Goal: Check status: Check status

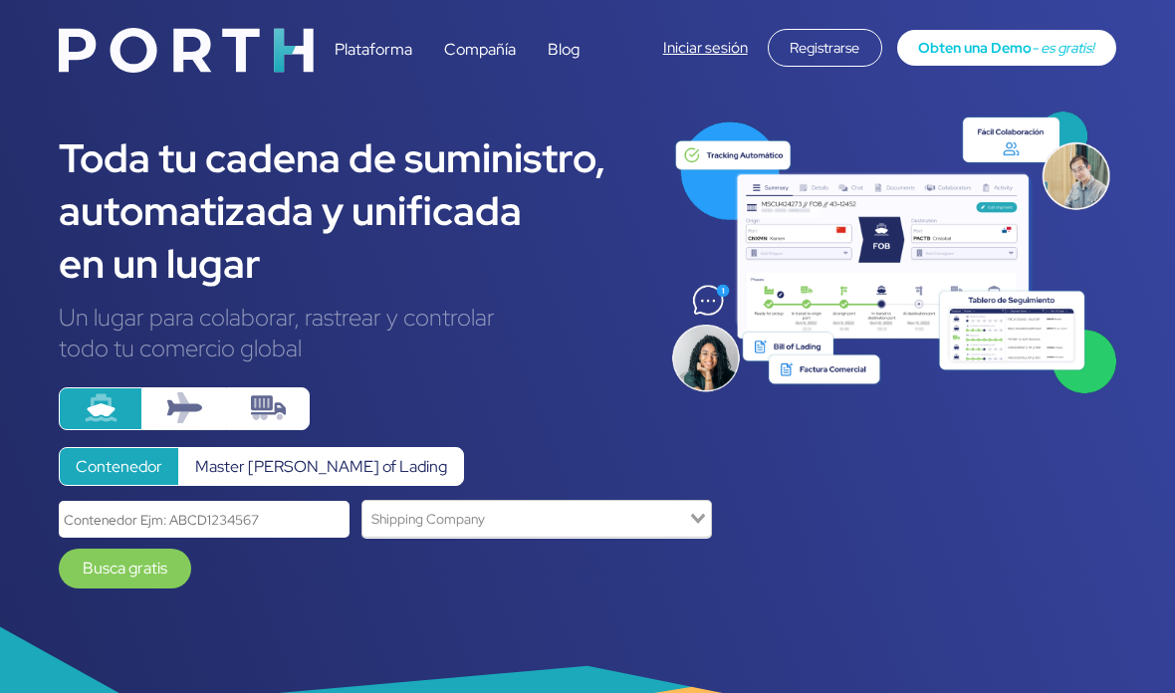
click at [713, 53] on link "Iniciar sesión" at bounding box center [705, 48] width 85 height 20
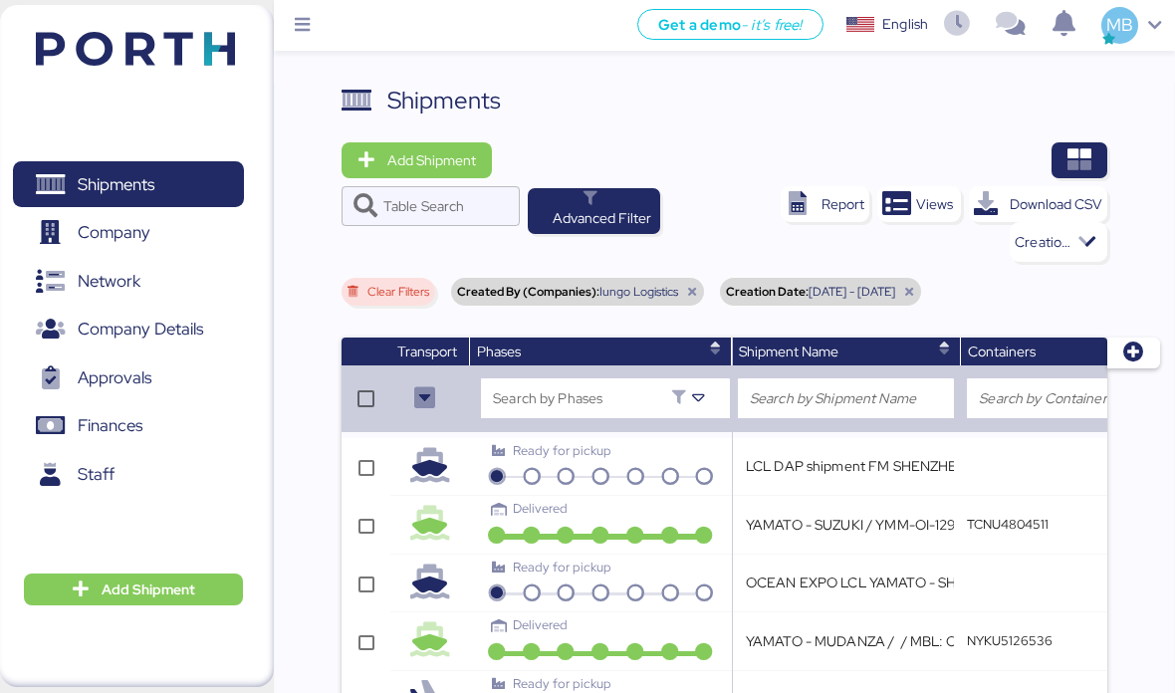
click at [1057, 175] on span "button" at bounding box center [1079, 160] width 56 height 36
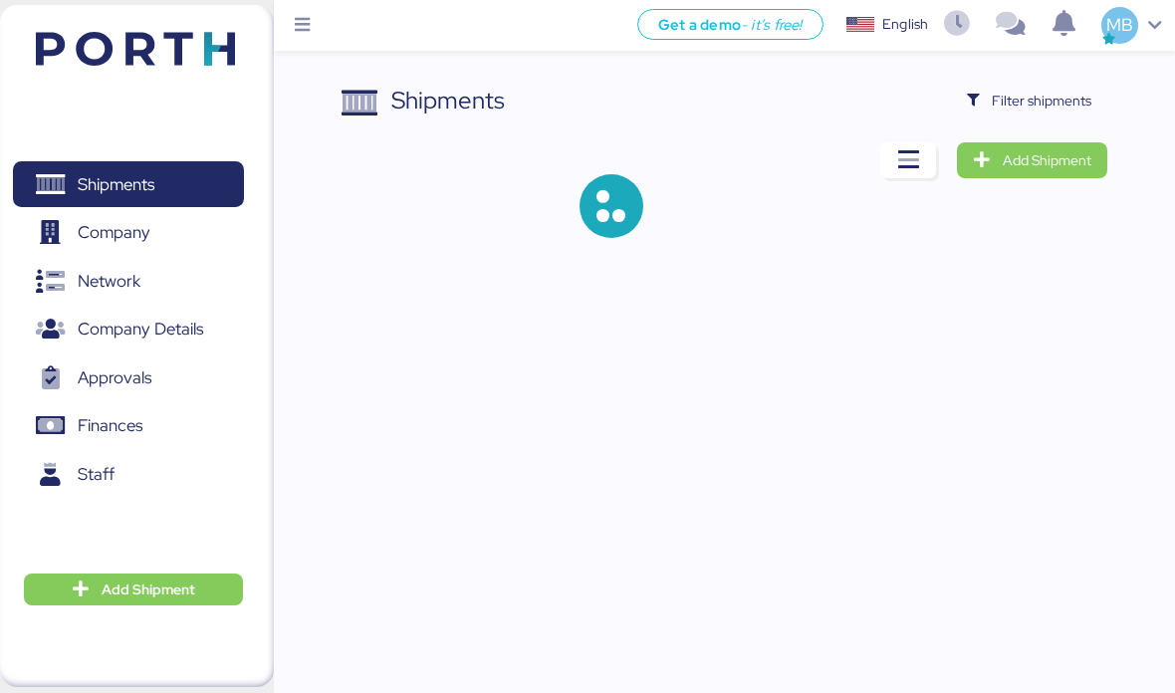
click at [1068, 94] on span "Filter shipments" at bounding box center [1042, 101] width 100 height 24
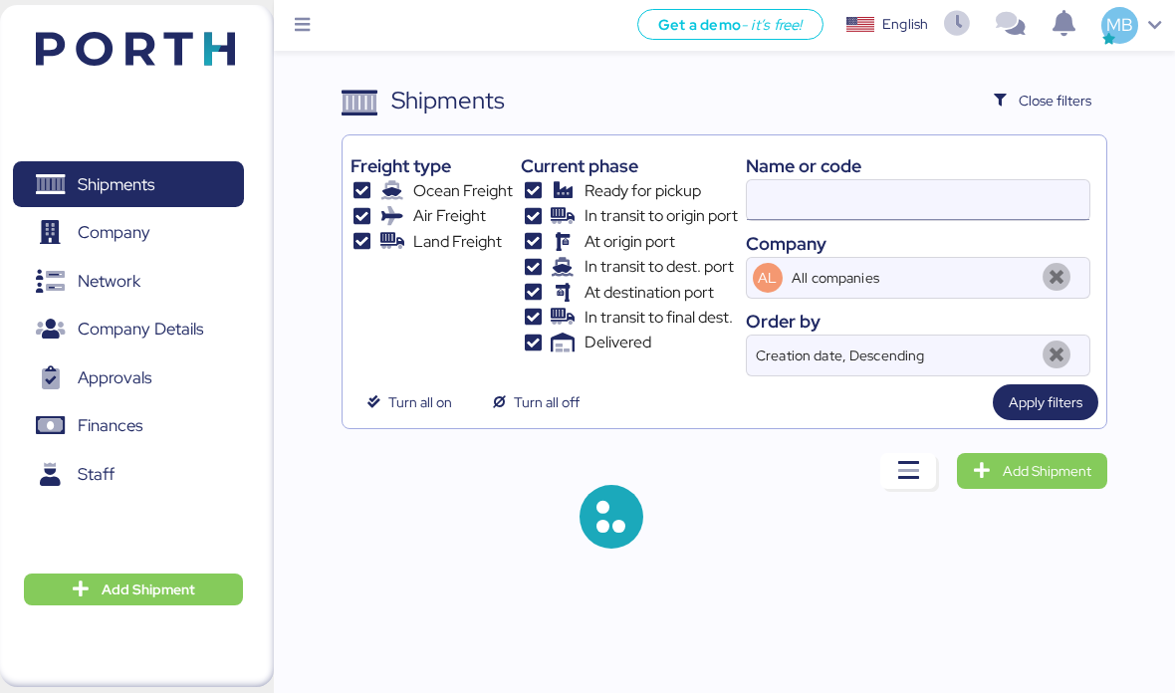
click at [877, 181] on input at bounding box center [918, 200] width 343 height 40
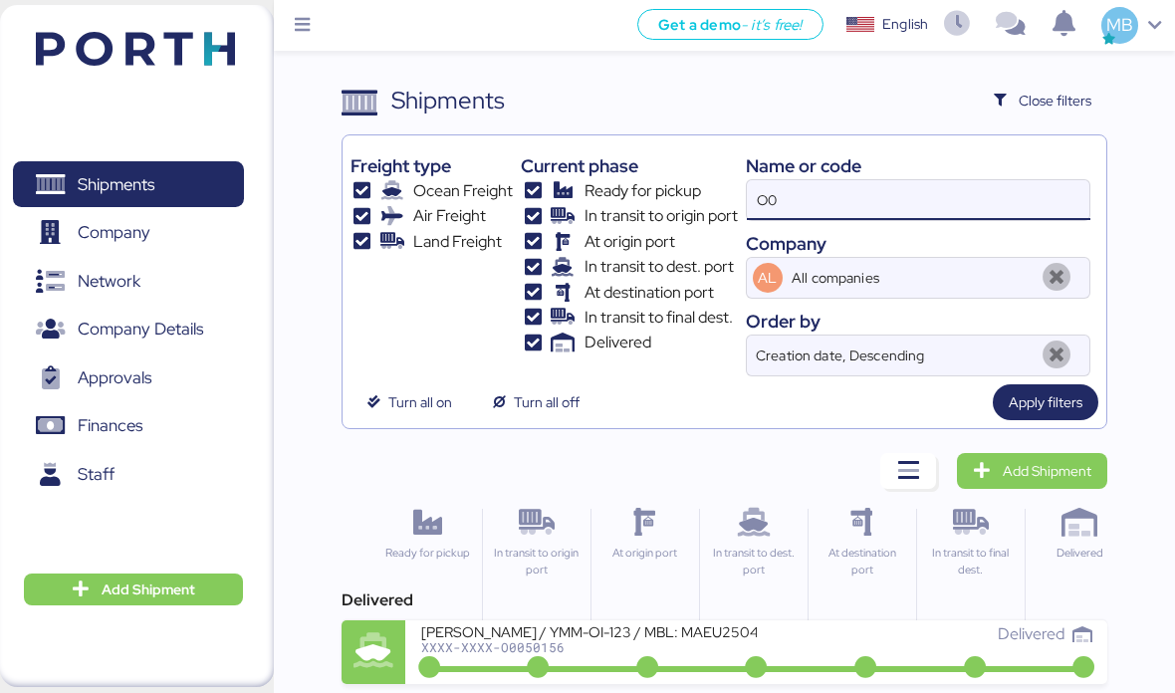
type input "O"
type input "O0052014"
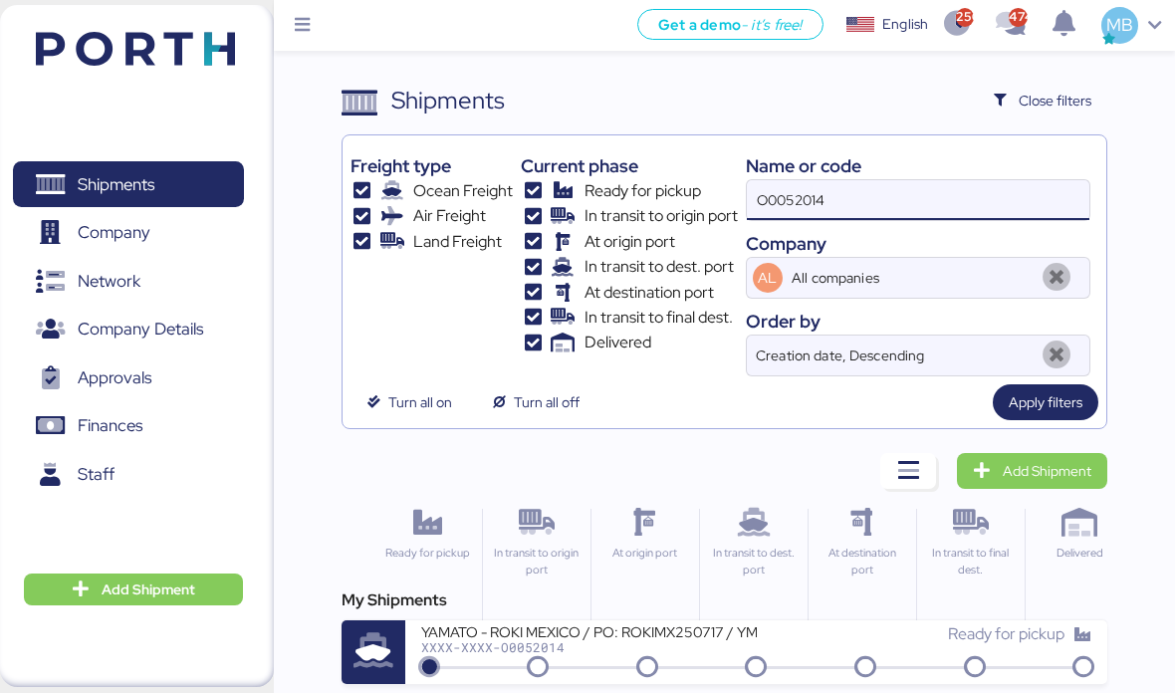
click at [1144, 370] on div "Shipments Clear Filters Close filters Freight type Ocean Freight Air Freight La…" at bounding box center [587, 342] width 1175 height 684
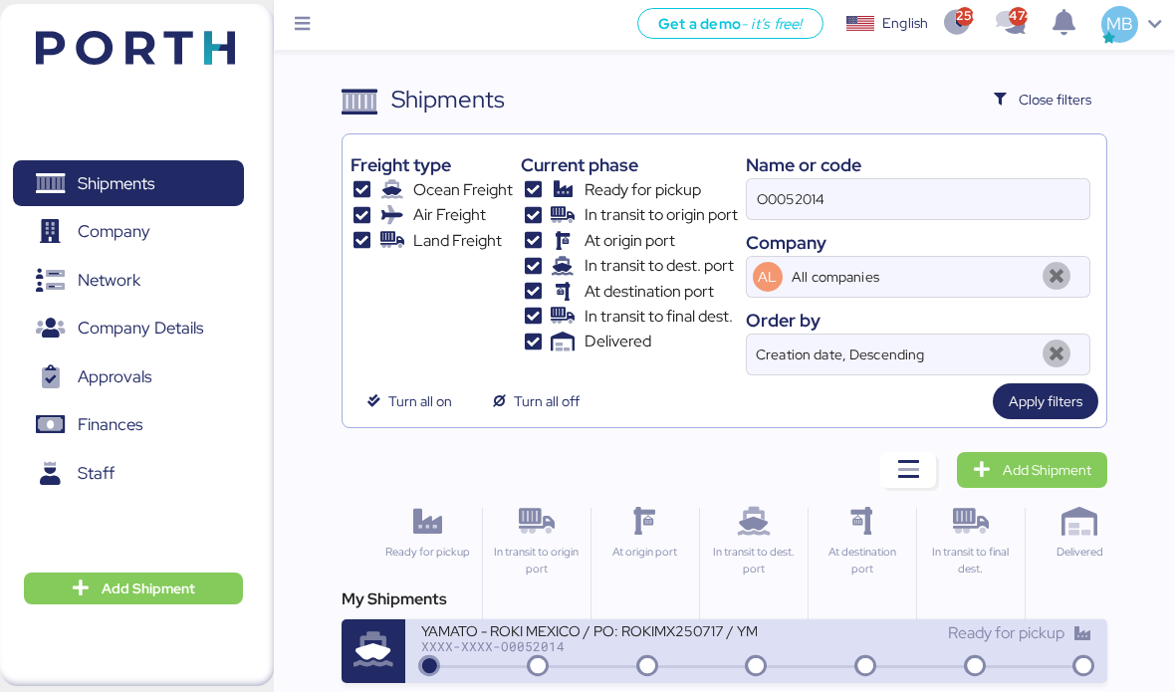
click at [718, 640] on div "XXXX-XXXX-O0052014" at bounding box center [588, 647] width 335 height 14
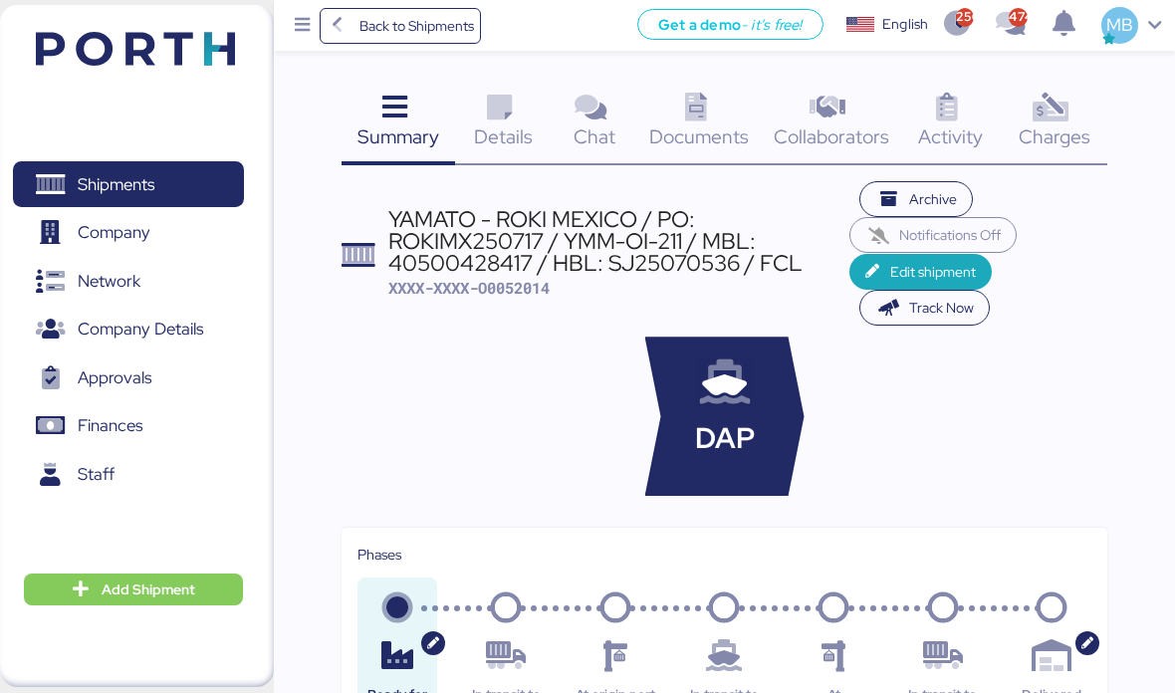
click at [1067, 128] on span "Charges" at bounding box center [1054, 136] width 72 height 26
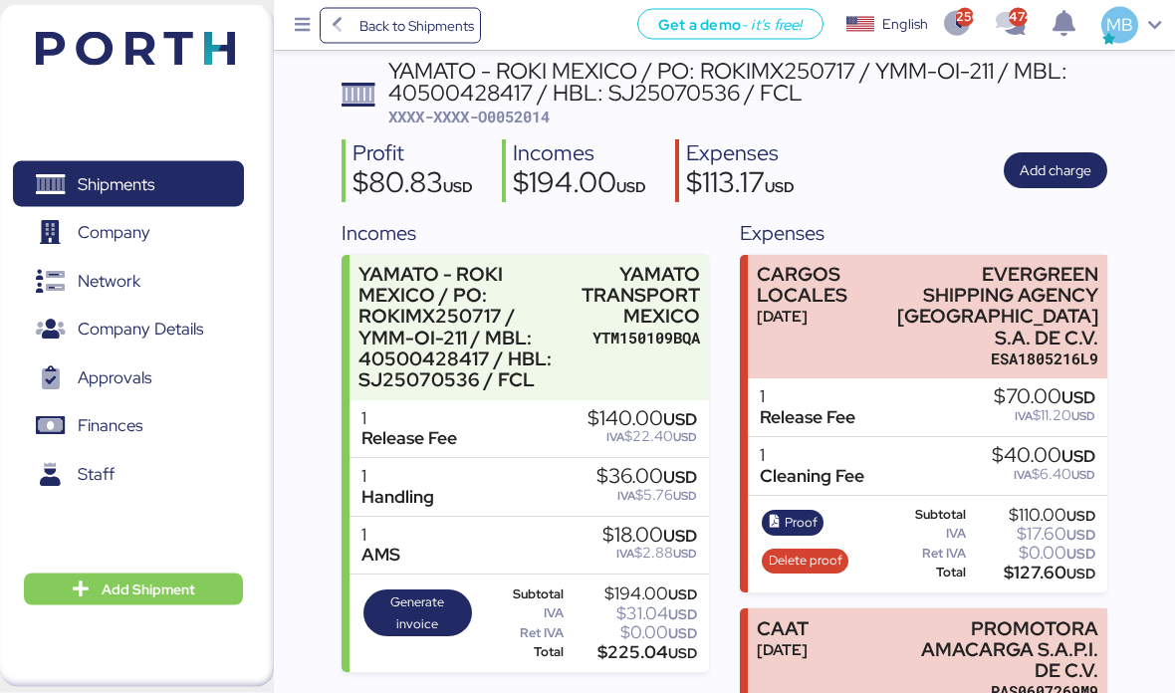
scroll to position [198, 0]
